Goal: Obtain resource: Obtain resource

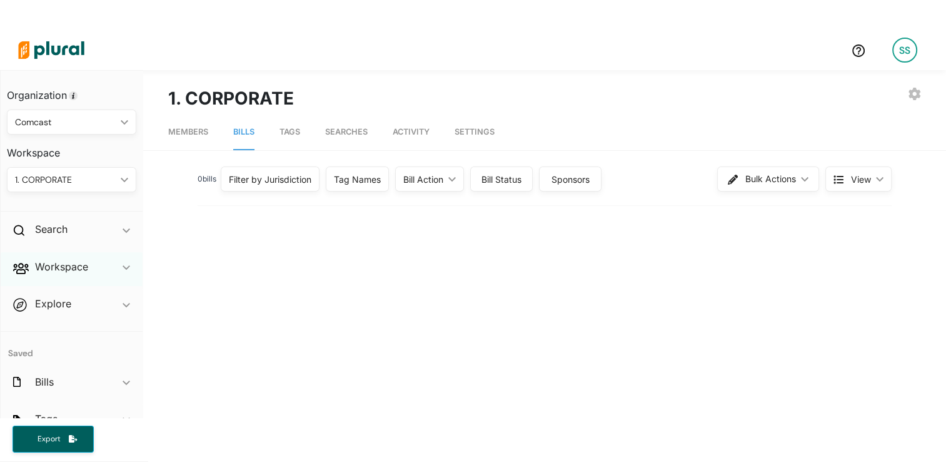
scroll to position [26, 0]
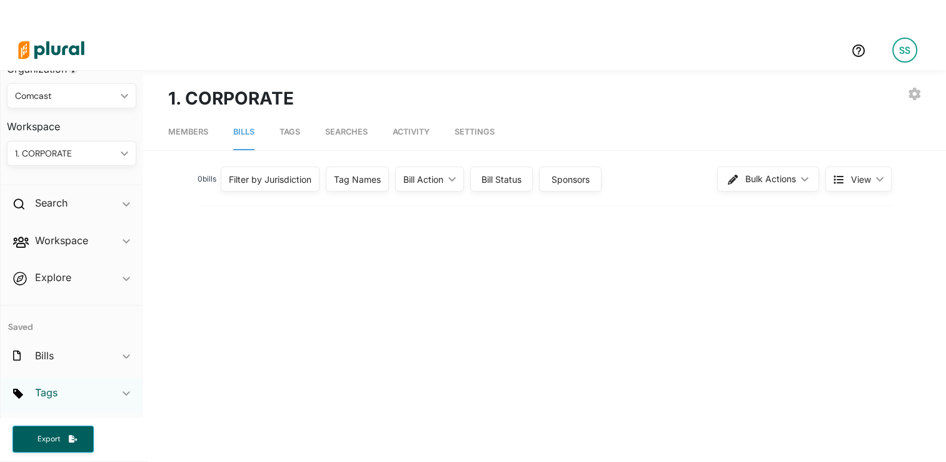
click at [53, 392] on h2 "Tags" at bounding box center [46, 392] width 23 height 14
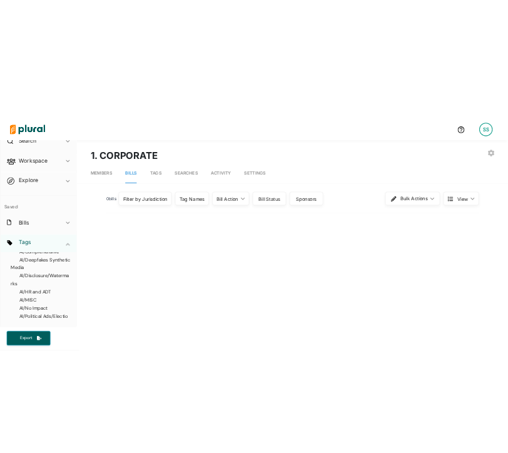
scroll to position [0, 0]
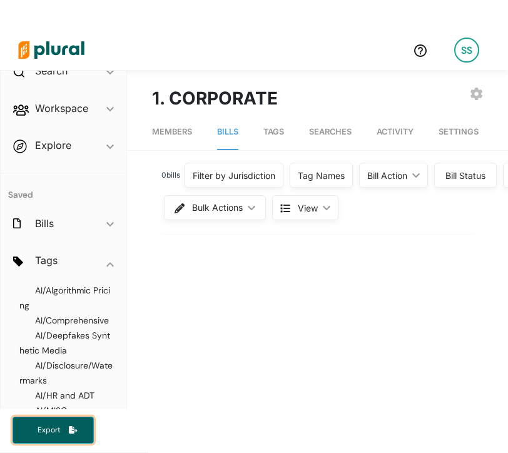
click at [65, 420] on button "Export" at bounding box center [53, 430] width 81 height 27
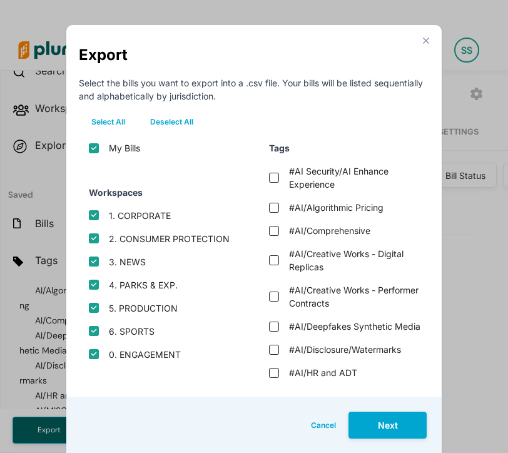
click at [318, 182] on label "#AI Security/AI Enhance Experience" at bounding box center [355, 178] width 133 height 26
click at [279, 182] on experience "#AI Security/AI Enhance Experience" at bounding box center [274, 178] width 10 height 10
checkbox experience "true"
click at [395, 417] on button "Next" at bounding box center [387, 425] width 78 height 27
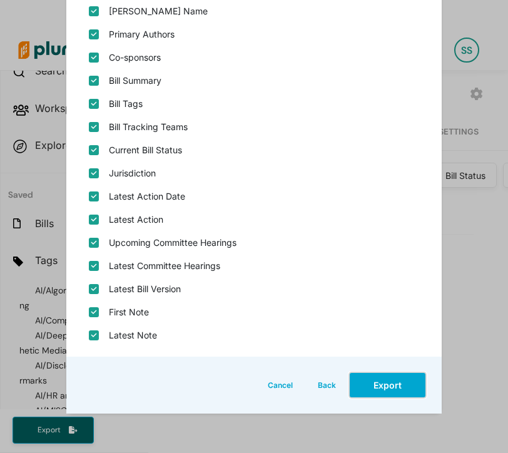
scroll to position [258, 0]
click at [323, 388] on button "Back" at bounding box center [326, 385] width 43 height 27
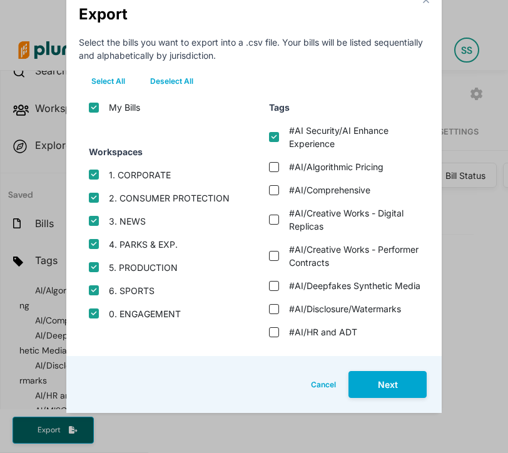
scroll to position [55, 0]
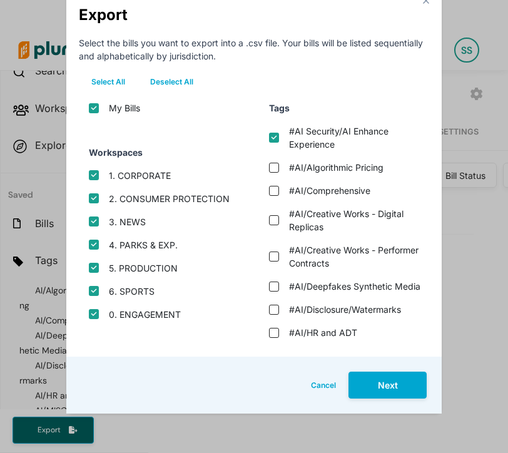
click at [163, 76] on button "Deselect All" at bounding box center [172, 82] width 68 height 19
checkbox input "false"
checkbox protection "false"
checkbox input "false"
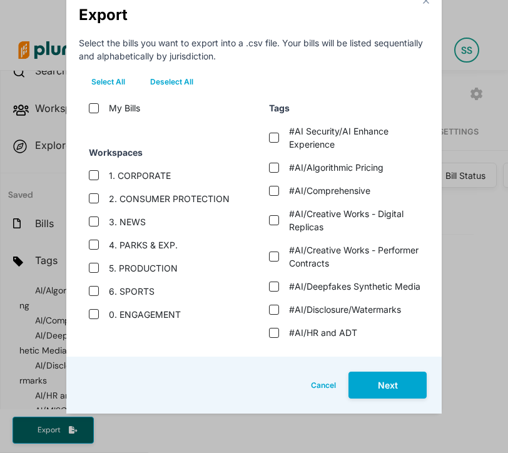
checkbox exp\ "false"
checkbox input "false"
click at [323, 134] on label "#AI Security/AI Enhance Experience" at bounding box center [355, 137] width 133 height 26
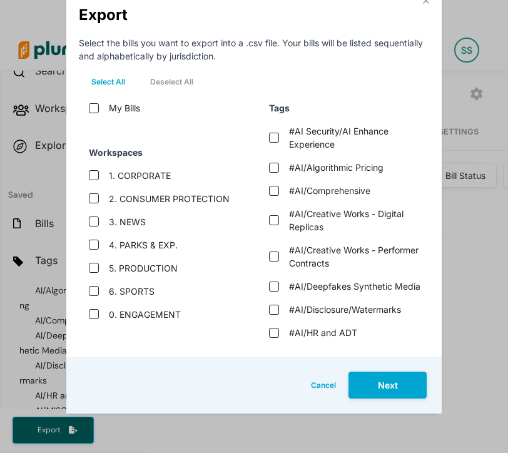
click at [279, 134] on experience "#AI Security/AI Enhance Experience" at bounding box center [274, 138] width 10 height 10
checkbox experience "true"
click at [389, 380] on button "Next" at bounding box center [387, 385] width 78 height 27
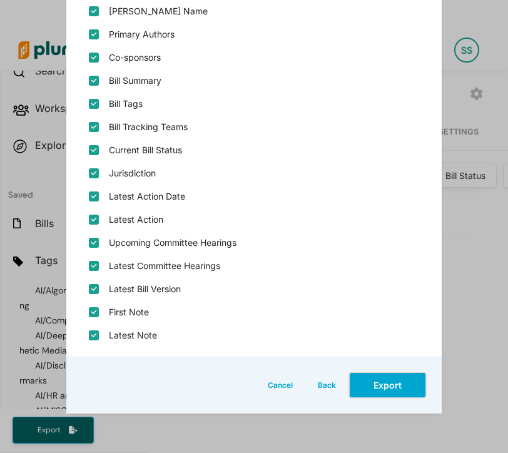
scroll to position [257, 0]
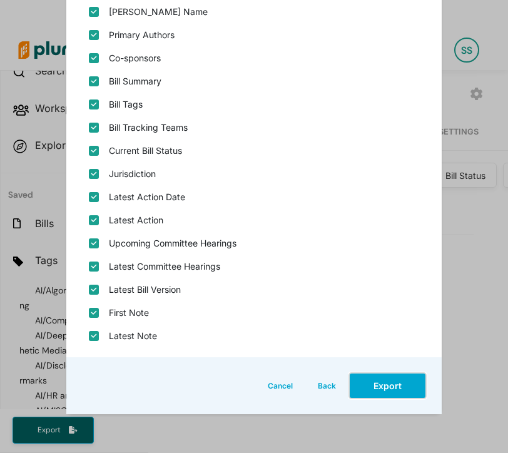
click at [382, 385] on button "Export" at bounding box center [387, 385] width 78 height 27
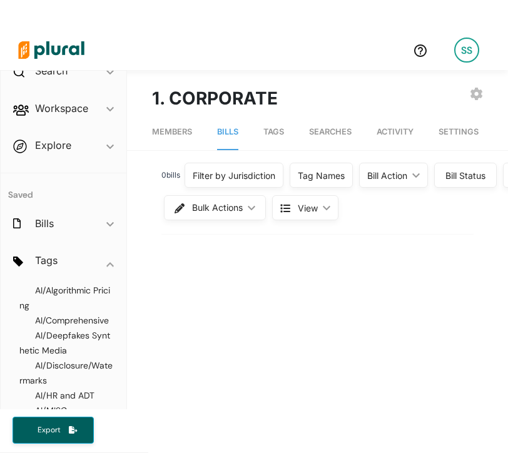
click at [149, 63] on div at bounding box center [208, 50] width 390 height 44
click at [68, 420] on button "Export" at bounding box center [53, 430] width 81 height 27
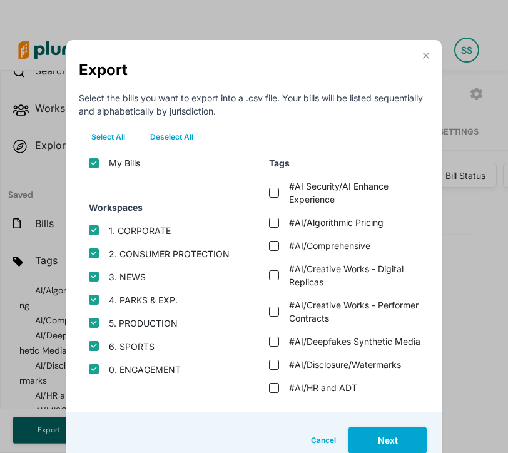
scroll to position [15, 0]
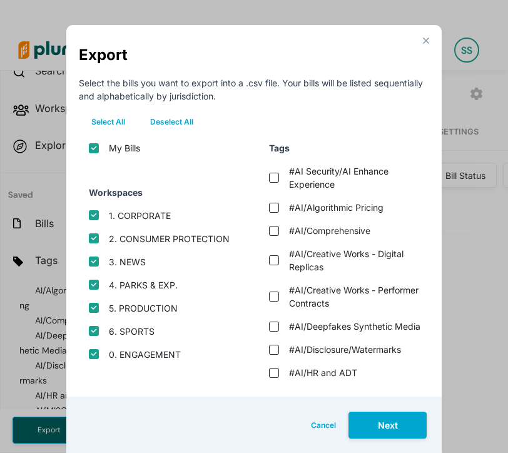
click at [184, 121] on button "Deselect All" at bounding box center [172, 122] width 68 height 19
checkbox input "false"
checkbox protection "false"
checkbox input "false"
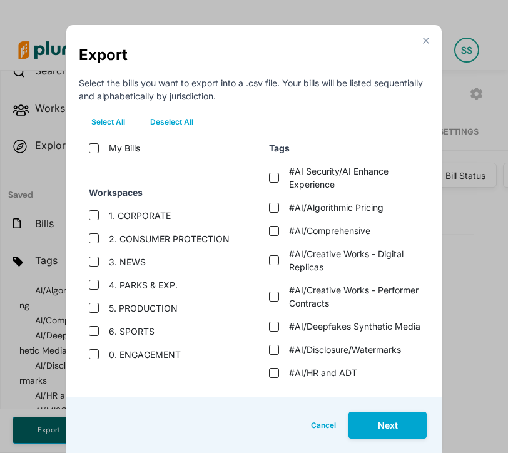
checkbox exp\ "false"
checkbox input "false"
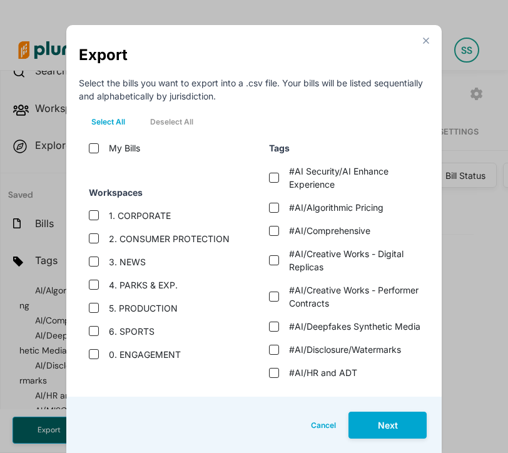
click at [324, 206] on label "#AI/Algorithmic Pricing" at bounding box center [336, 207] width 94 height 13
click at [279, 206] on input "#AI/Algorithmic Pricing" at bounding box center [274, 208] width 10 height 10
checkbox input "true"
click at [370, 420] on button "Next" at bounding box center [387, 425] width 78 height 27
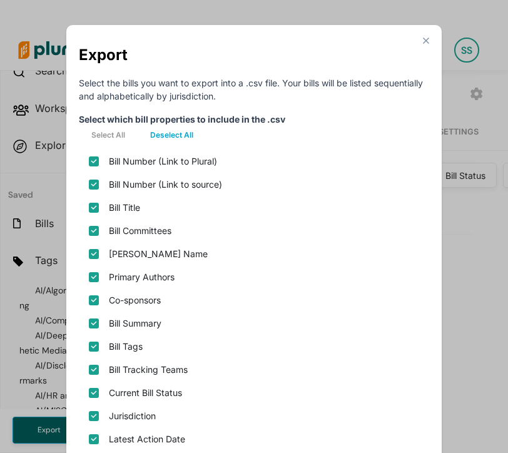
scroll to position [280, 0]
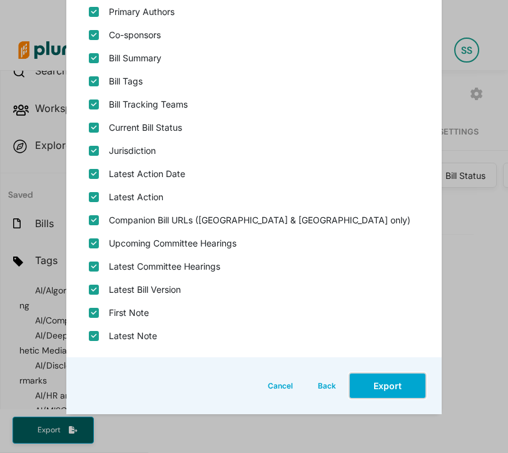
click at [385, 374] on button "Export" at bounding box center [387, 385] width 78 height 27
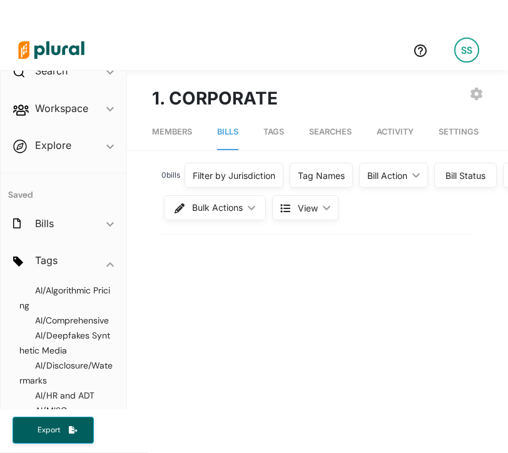
click at [56, 429] on span "Export" at bounding box center [49, 430] width 40 height 11
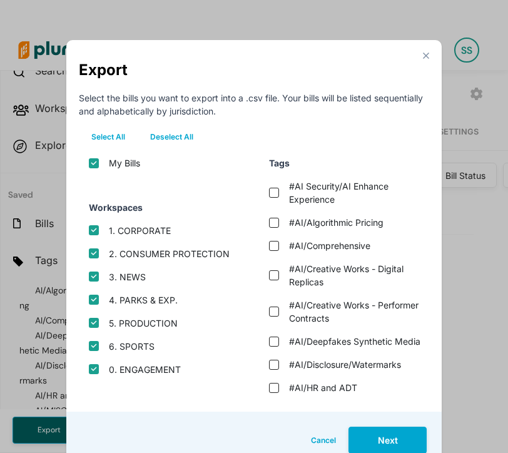
scroll to position [15, 0]
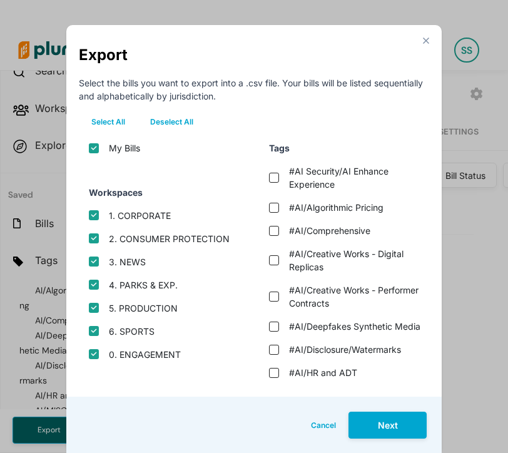
click at [180, 123] on button "Deselect All" at bounding box center [172, 122] width 68 height 19
checkbox input "false"
checkbox protection "false"
checkbox input "false"
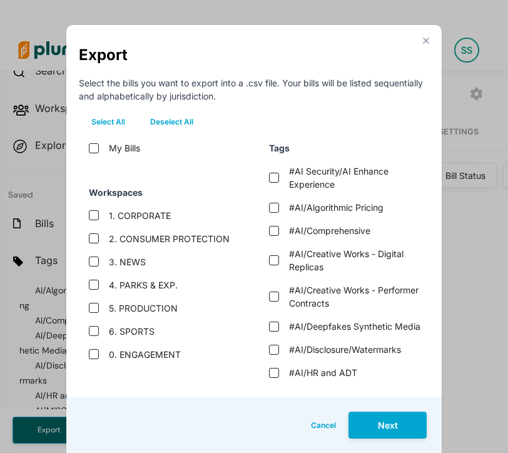
checkbox exp\ "false"
checkbox input "false"
click at [356, 211] on label "#AI/Algorithmic Pricing" at bounding box center [336, 207] width 94 height 13
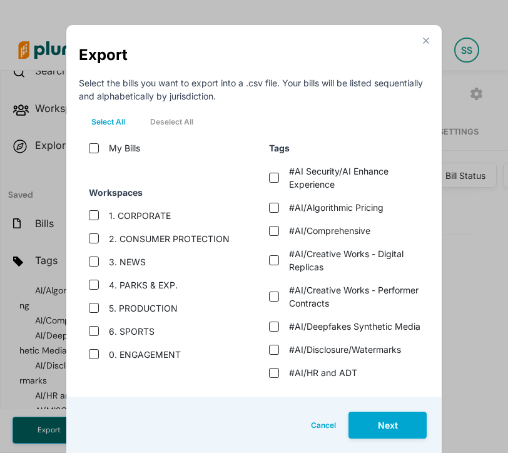
click at [279, 211] on input "#AI/Algorithmic Pricing" at bounding box center [274, 208] width 10 height 10
checkbox input "true"
click at [373, 415] on button "Next" at bounding box center [387, 425] width 78 height 27
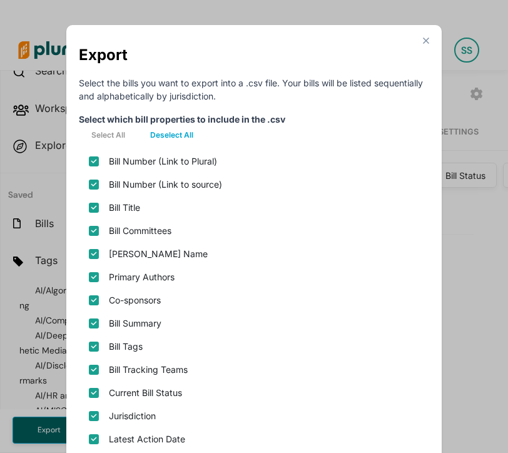
scroll to position [280, 0]
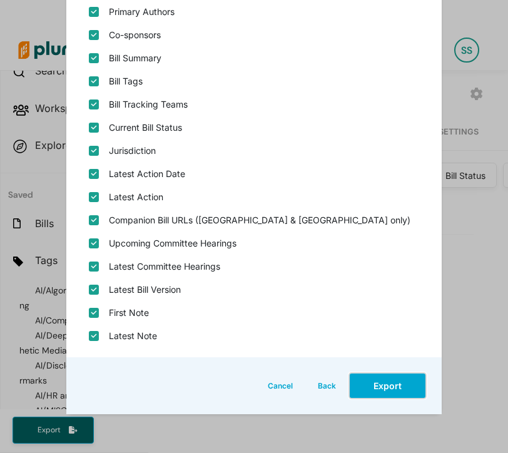
click at [400, 388] on button "Export" at bounding box center [387, 385] width 78 height 27
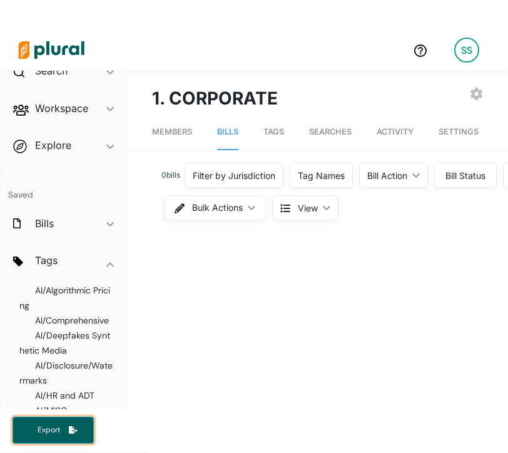
click at [59, 429] on span "Export" at bounding box center [49, 430] width 40 height 11
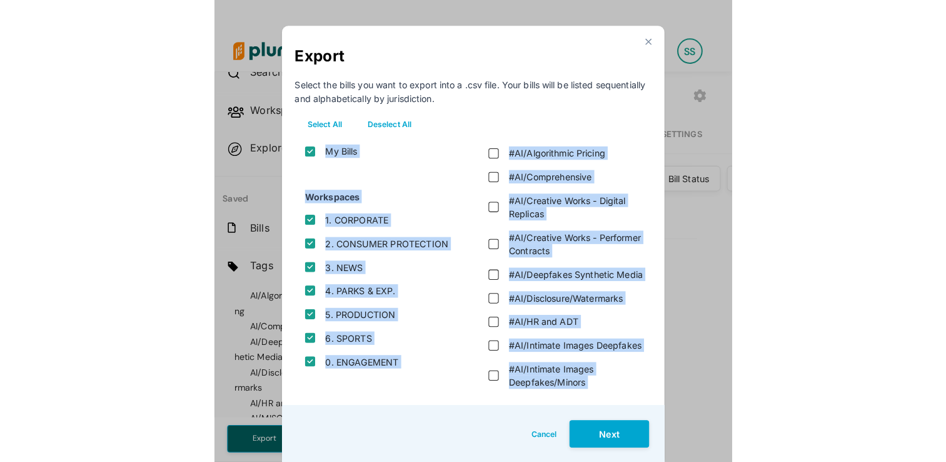
scroll to position [0, 0]
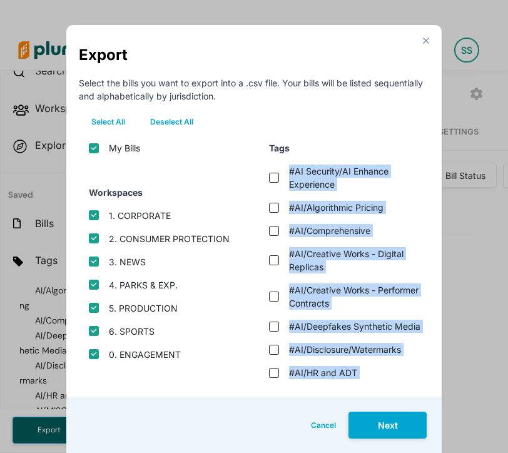
drag, startPoint x: 376, startPoint y: 312, endPoint x: 285, endPoint y: 173, distance: 166.4
copy div "#AI Security/AI Enhance Experience #AI/Algorithmic Pricing #AI/Comprehensive #A…"
